Goal: Transaction & Acquisition: Purchase product/service

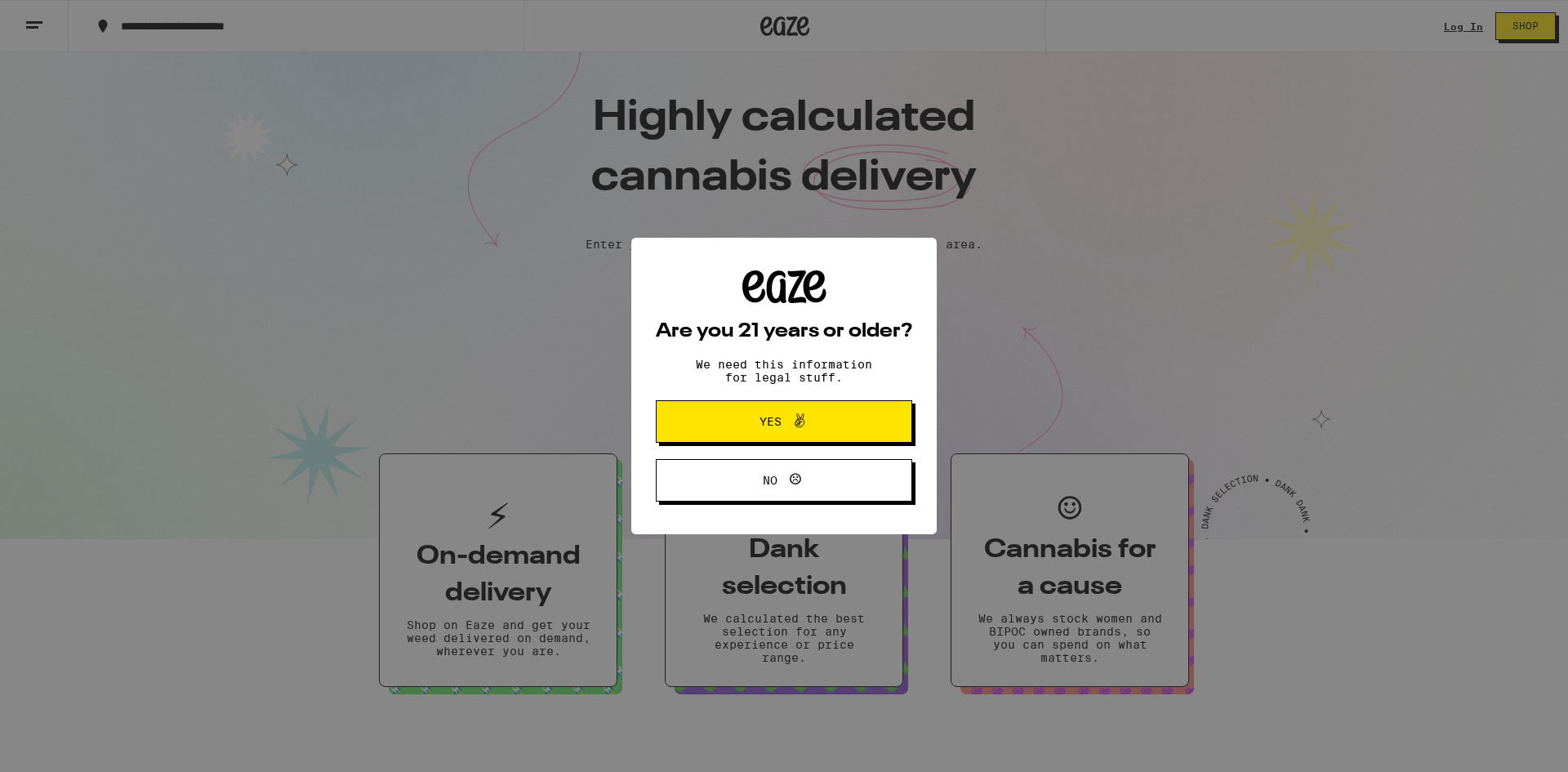
click at [797, 422] on icon at bounding box center [799, 420] width 10 height 14
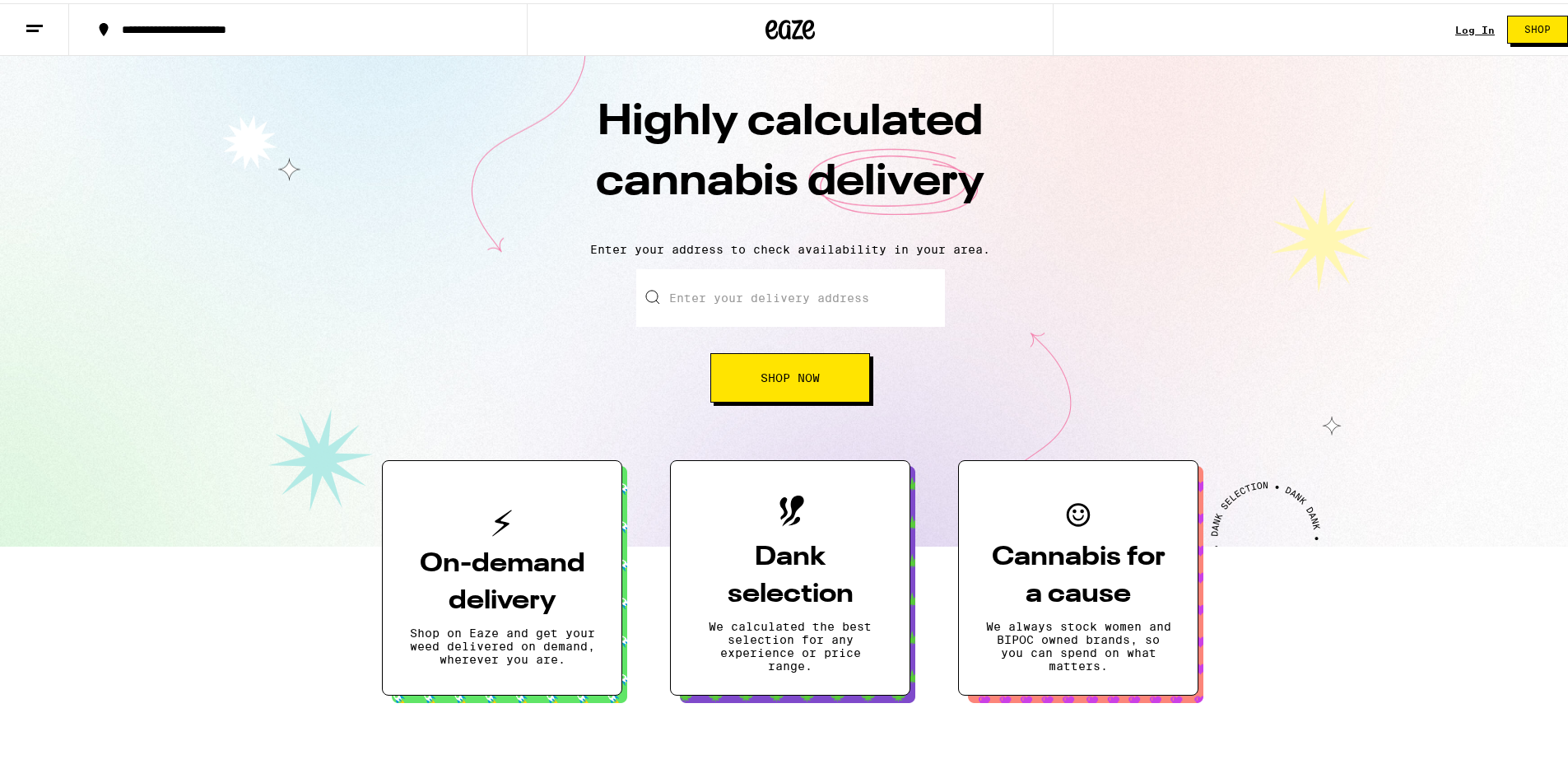
click at [1473, 27] on link "Log In" at bounding box center [1475, 27] width 39 height 11
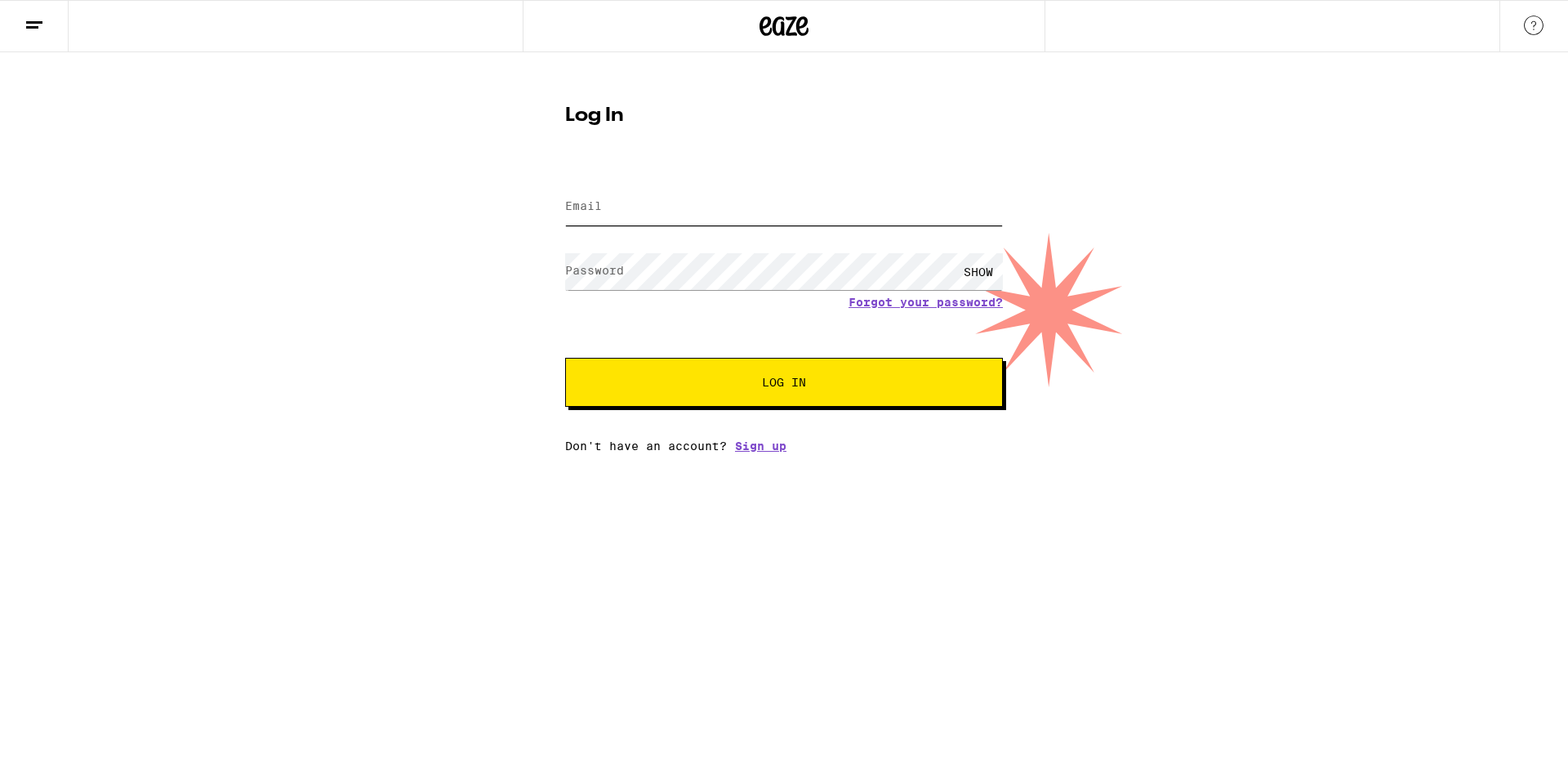
type input "[EMAIL_ADDRESS][DOMAIN_NAME]"
click at [799, 378] on span "Log In" at bounding box center [784, 382] width 44 height 12
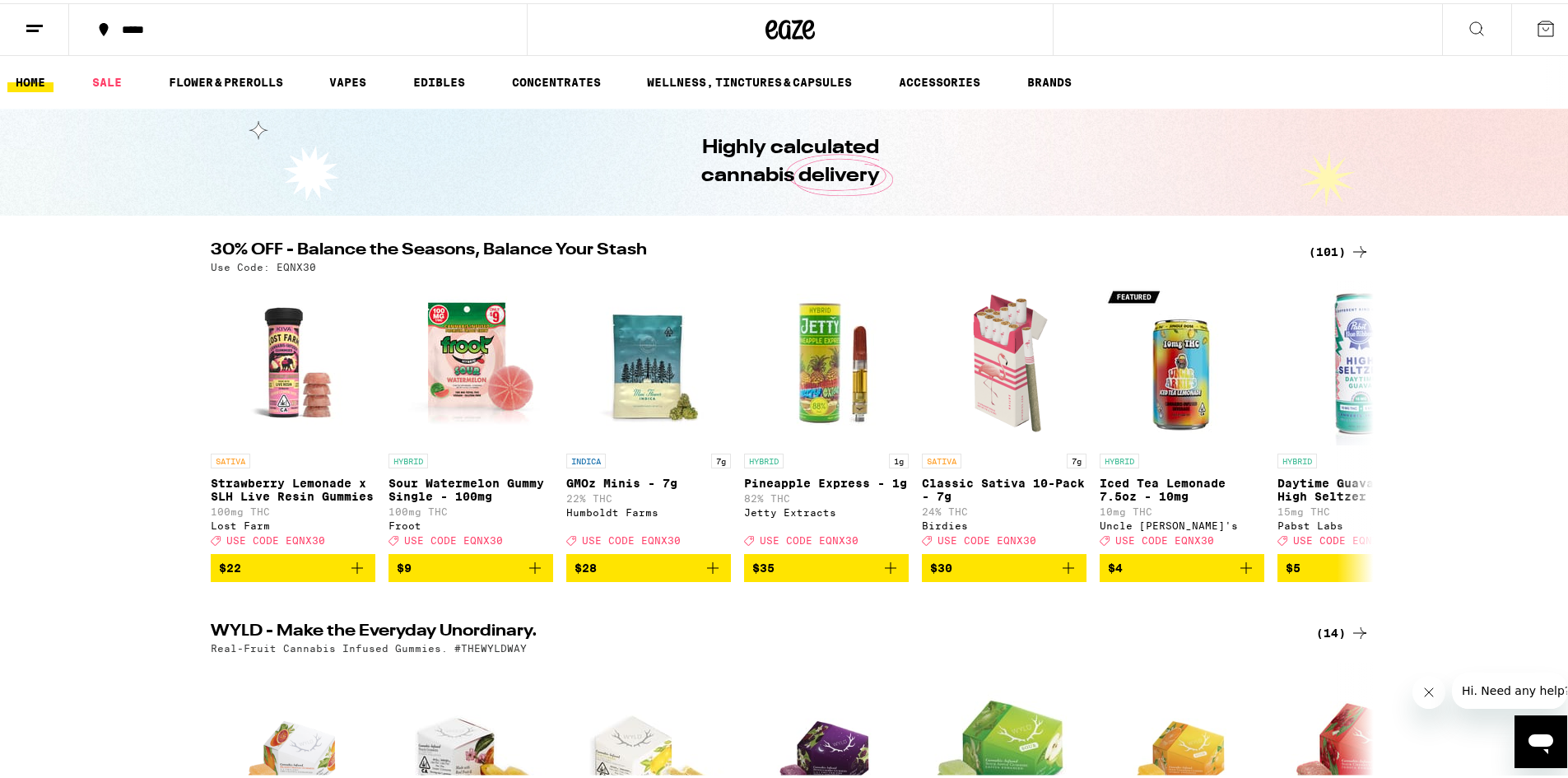
click at [1467, 21] on icon at bounding box center [1477, 25] width 20 height 20
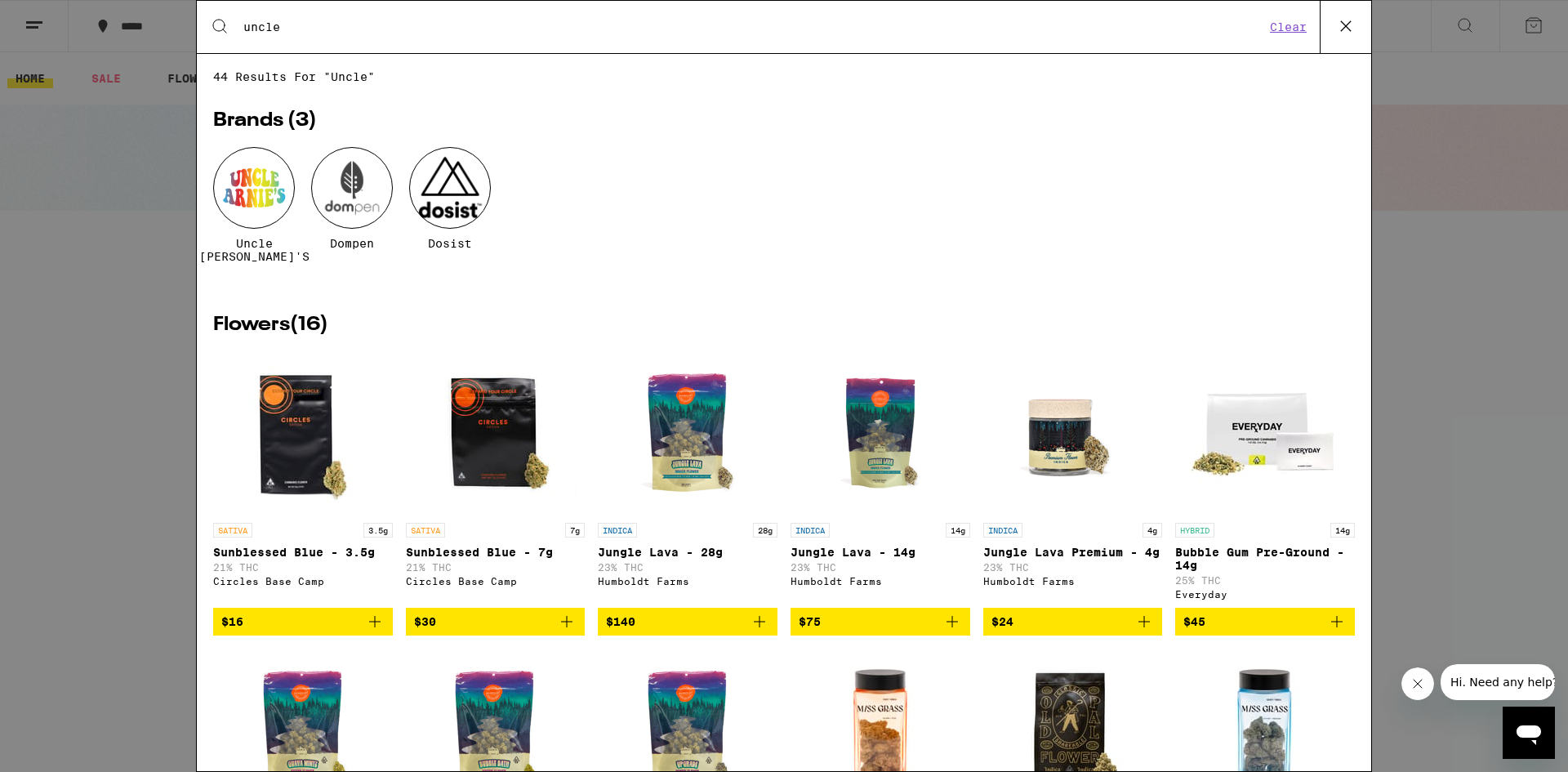
type input "uncle"
click at [270, 188] on div at bounding box center [254, 188] width 82 height 82
